Goal: Information Seeking & Learning: Learn about a topic

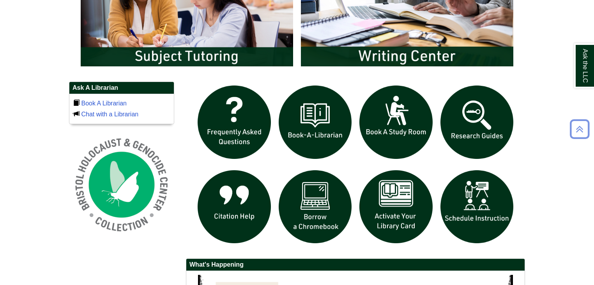
scroll to position [473, 0]
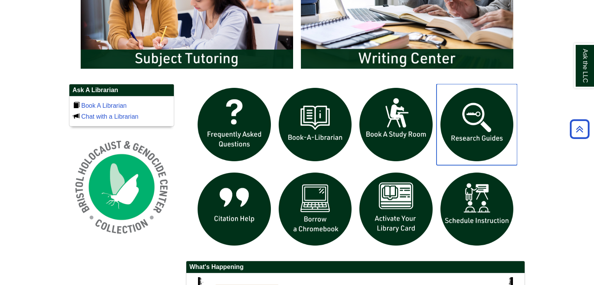
click at [491, 144] on img "slideshow" at bounding box center [477, 124] width 81 height 81
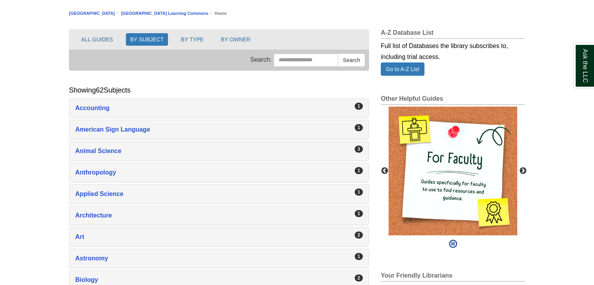
scroll to position [89, 0]
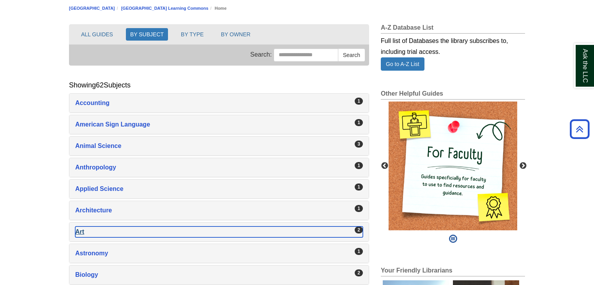
click at [266, 226] on div "Art , 2 guides" at bounding box center [219, 231] width 288 height 11
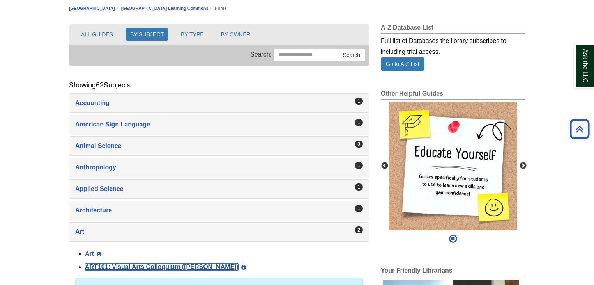
click at [169, 263] on link "ART101: Visual Arts Colloquium (Millard)" at bounding box center [162, 266] width 154 height 7
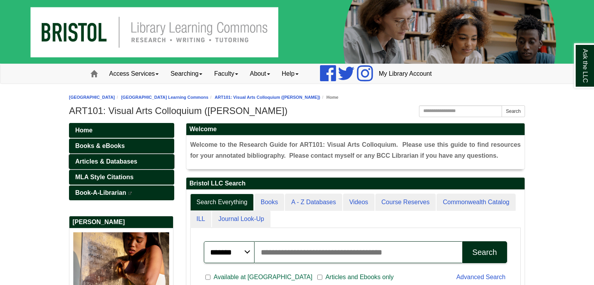
click at [119, 163] on span "Articles & Databases" at bounding box center [106, 161] width 62 height 7
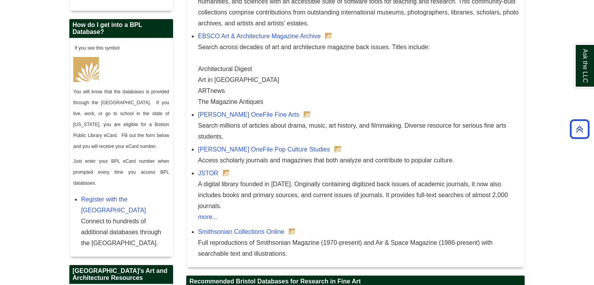
scroll to position [396, 0]
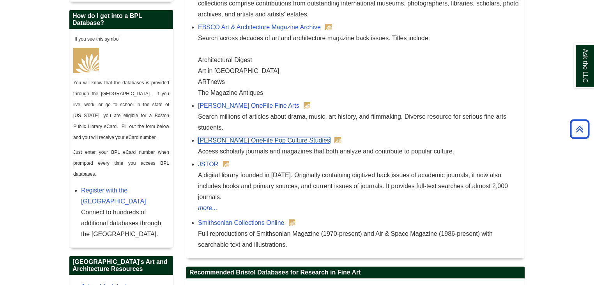
click at [247, 140] on link "Gale OneFile Pop Culture Studies" at bounding box center [264, 140] width 132 height 7
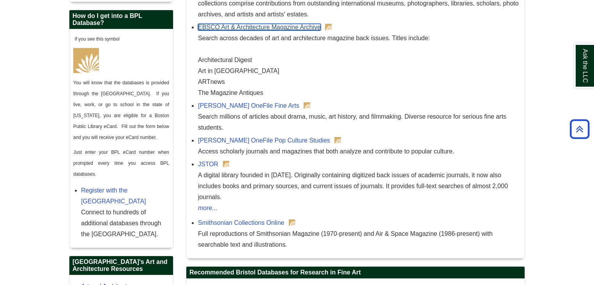
click at [227, 30] on link "EBSCO Art & Architecture Magazine Archive" at bounding box center [259, 27] width 123 height 7
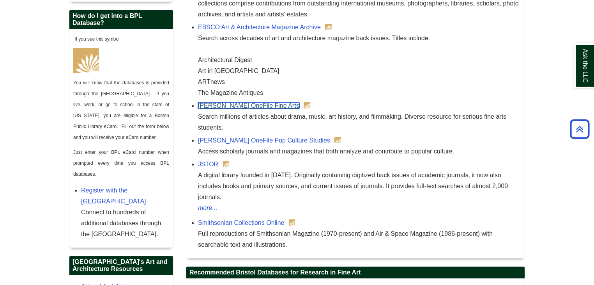
click at [228, 104] on link "Gale OneFile Fine Arts" at bounding box center [248, 105] width 101 height 7
click at [256, 136] on div "Gale OneFile Pop Culture Studies Access scholarly journals and magazines that b…" at bounding box center [359, 146] width 323 height 22
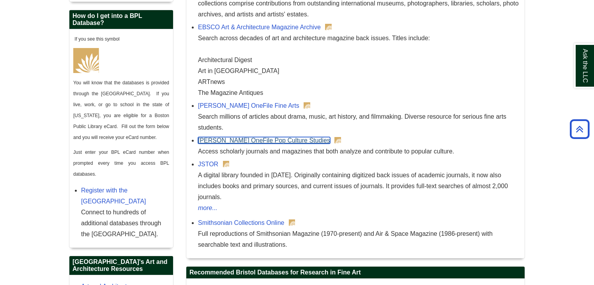
click at [257, 140] on link "[PERSON_NAME] OneFile Pop Culture Studies" at bounding box center [264, 140] width 132 height 7
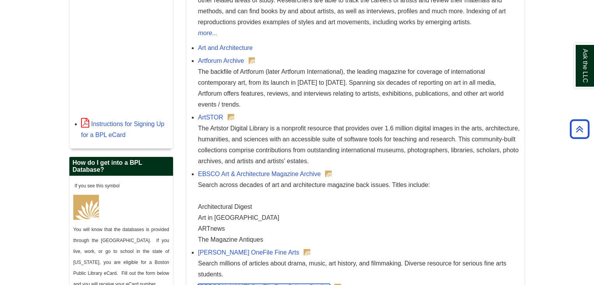
scroll to position [243, 0]
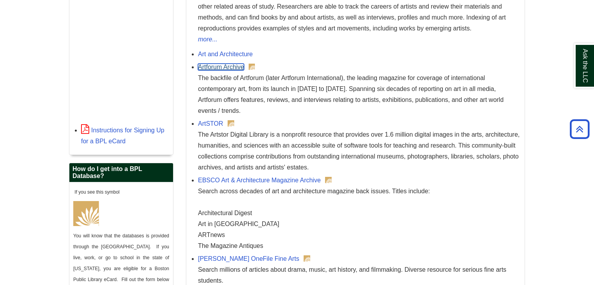
click at [235, 66] on link "Artforum Archive" at bounding box center [221, 67] width 46 height 7
click at [210, 124] on link "ArtSTOR" at bounding box center [210, 123] width 25 height 7
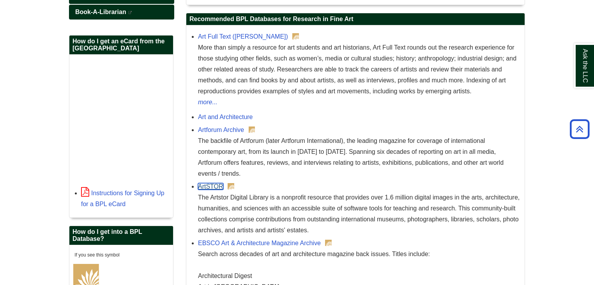
scroll to position [178, 0]
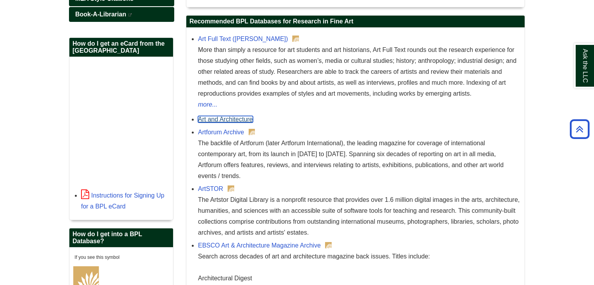
click at [238, 117] on link "Art and Architecture" at bounding box center [225, 119] width 55 height 7
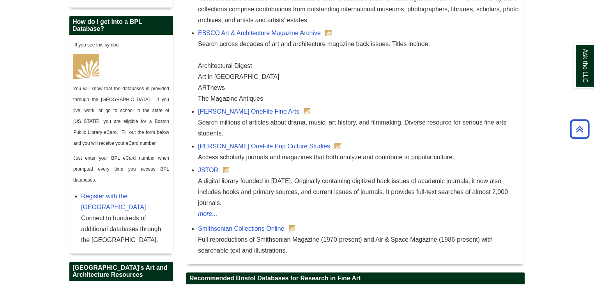
scroll to position [388, 0]
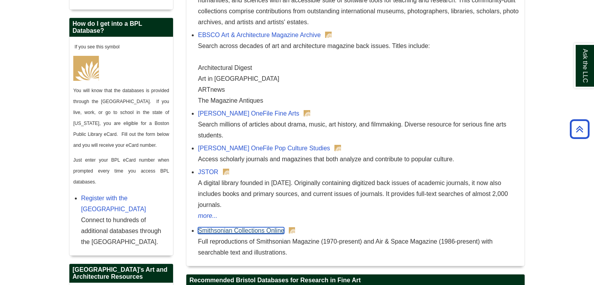
click at [248, 227] on link "Smithsonian Collections Online" at bounding box center [241, 230] width 86 height 7
click at [211, 170] on link "JSTOR" at bounding box center [208, 171] width 20 height 7
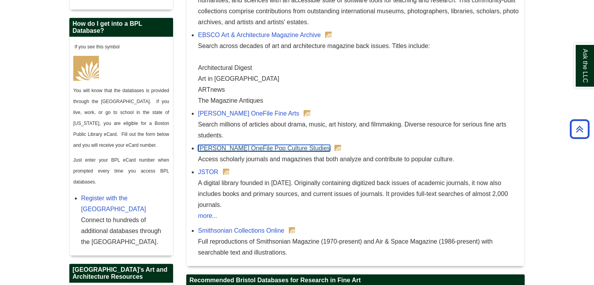
click at [257, 146] on link "[PERSON_NAME] OneFile Pop Culture Studies" at bounding box center [264, 148] width 132 height 7
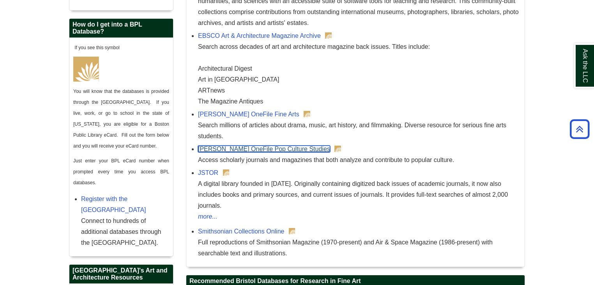
click at [221, 145] on link "[PERSON_NAME] OneFile Pop Culture Studies" at bounding box center [264, 148] width 132 height 7
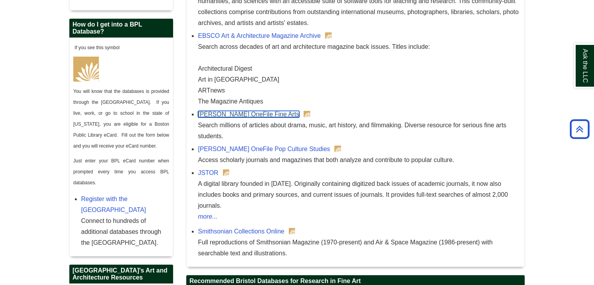
click at [212, 111] on link "[PERSON_NAME] OneFile Fine Arts" at bounding box center [248, 114] width 101 height 7
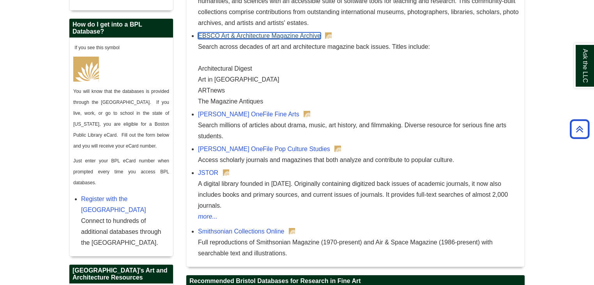
click at [237, 36] on link "EBSCO Art & Architecture Magazine Archive" at bounding box center [259, 35] width 123 height 7
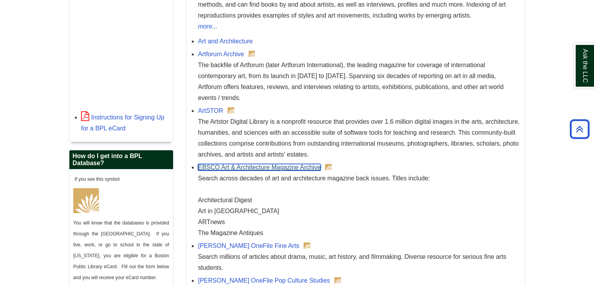
scroll to position [252, 0]
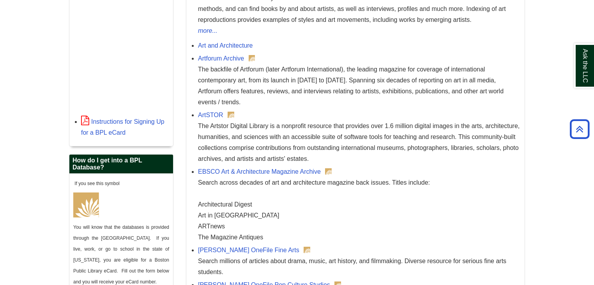
click at [549, 117] on body "Skip to Main Content Toggle navigation Home Access Services Access Services Pol…" at bounding box center [297, 247] width 594 height 998
click at [306, 172] on link "EBSCO Art & Architecture Magazine Archive" at bounding box center [259, 171] width 123 height 7
click at [215, 111] on link "ArtSTOR" at bounding box center [210, 114] width 25 height 7
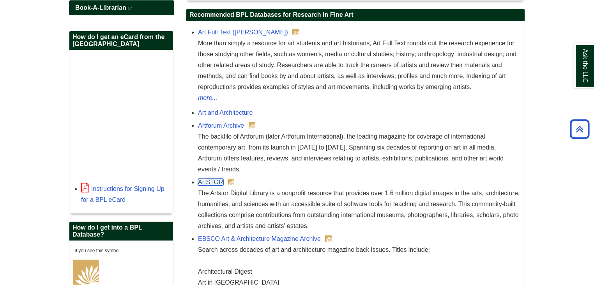
scroll to position [164, 0]
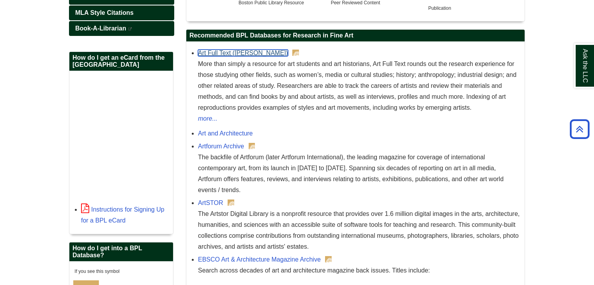
click at [250, 53] on link "Art Full Text ([PERSON_NAME])" at bounding box center [243, 53] width 90 height 7
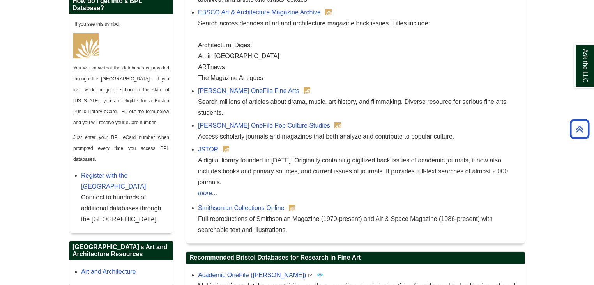
scroll to position [409, 0]
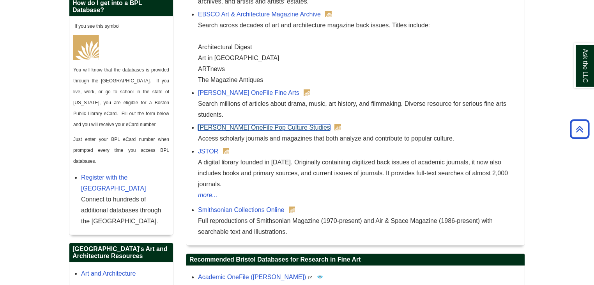
click at [257, 125] on link "[PERSON_NAME] OneFile Pop Culture Studies" at bounding box center [264, 127] width 132 height 7
click at [243, 127] on link "[PERSON_NAME] OneFile Pop Culture Studies" at bounding box center [264, 127] width 132 height 7
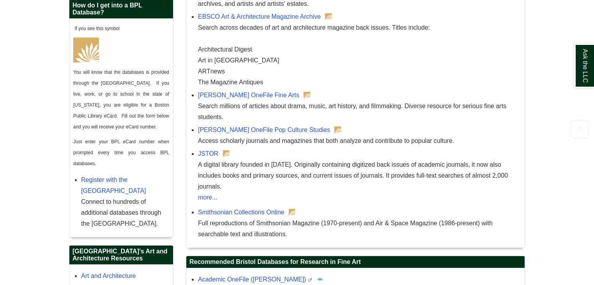
scroll to position [406, 0]
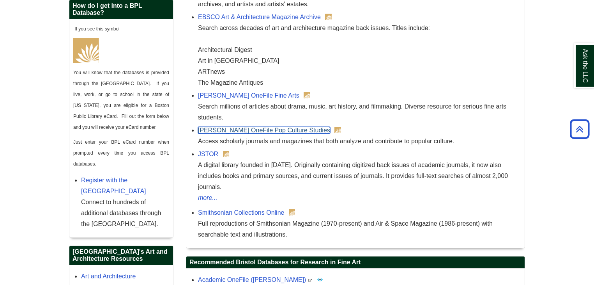
click at [255, 130] on link "[PERSON_NAME] OneFile Pop Culture Studies" at bounding box center [264, 130] width 132 height 7
click at [253, 129] on link "[PERSON_NAME] OneFile Pop Culture Studies" at bounding box center [264, 130] width 132 height 7
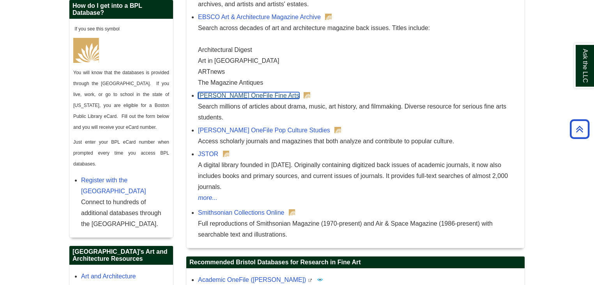
click at [239, 92] on link "[PERSON_NAME] OneFile Fine Arts" at bounding box center [248, 95] width 101 height 7
